Goal: Information Seeking & Learning: Find specific fact

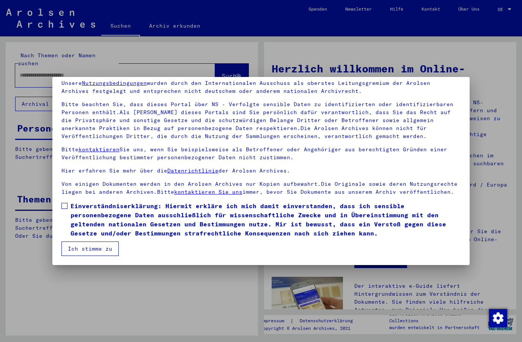
scroll to position [32, 0]
click at [69, 213] on label "Einverständniserklärung: Hiermit erkläre ich mich damit einverstanden, dass ich…" at bounding box center [260, 219] width 399 height 36
click at [108, 248] on button "Ich stimme zu" at bounding box center [89, 249] width 57 height 14
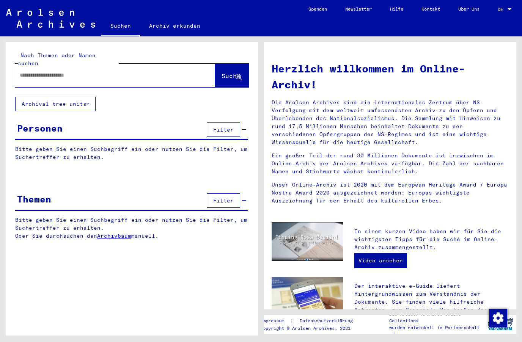
click at [115, 71] on input "text" at bounding box center [106, 75] width 173 height 8
click at [91, 97] on button "Archival tree units" at bounding box center [55, 104] width 80 height 14
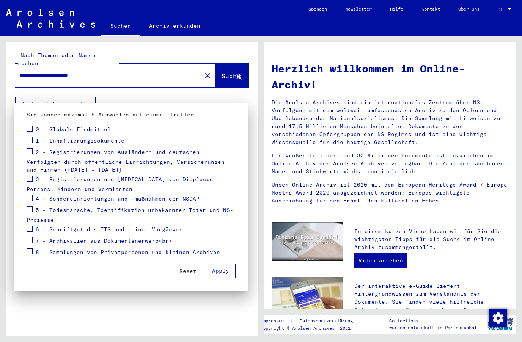
scroll to position [83, 0]
click at [189, 320] on div at bounding box center [261, 171] width 522 height 342
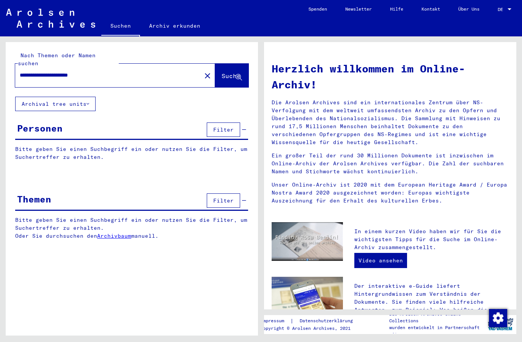
click at [180, 310] on div "**********" at bounding box center [132, 191] width 252 height 299
click at [235, 72] on span "Suche" at bounding box center [231, 76] width 19 height 8
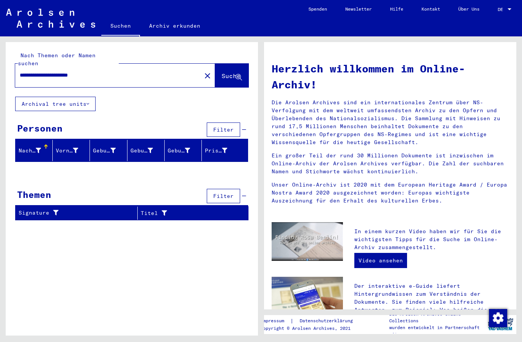
click at [58, 71] on input "**********" at bounding box center [106, 75] width 173 height 8
click at [48, 71] on input "**********" at bounding box center [106, 75] width 173 height 8
click at [226, 72] on span "Suche" at bounding box center [231, 76] width 19 height 8
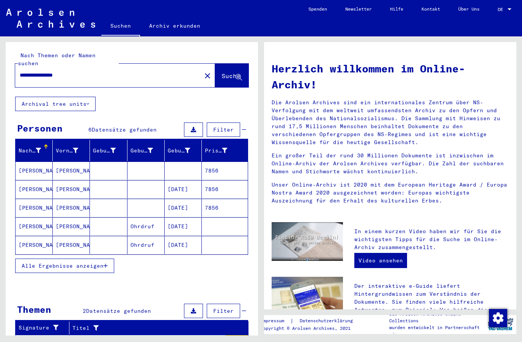
click at [31, 180] on mat-cell "[PERSON_NAME]" at bounding box center [34, 189] width 37 height 18
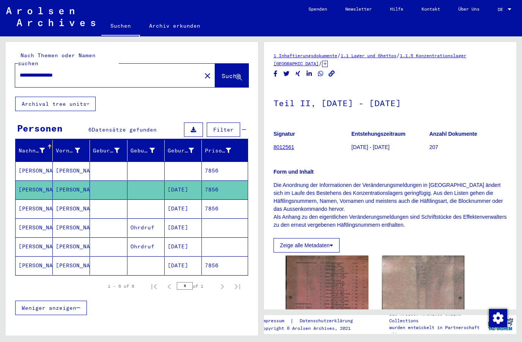
click at [28, 184] on mat-cell "[PERSON_NAME]" at bounding box center [34, 190] width 37 height 19
click at [32, 202] on mat-cell "[PERSON_NAME]" at bounding box center [34, 209] width 37 height 19
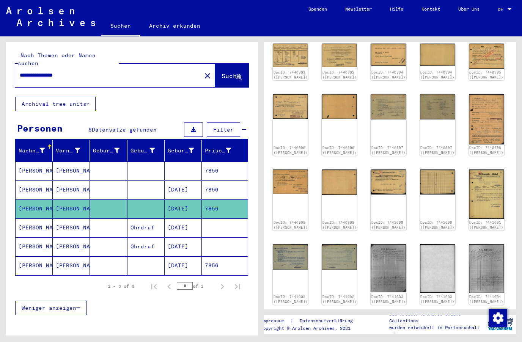
scroll to position [142, 13]
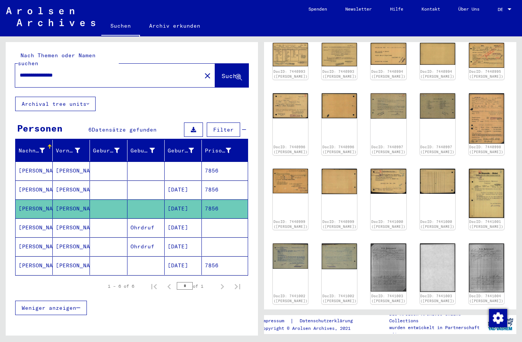
click at [469, 182] on img at bounding box center [486, 193] width 35 height 49
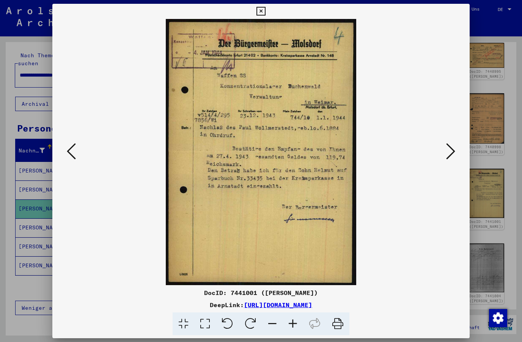
click at [456, 152] on button at bounding box center [451, 152] width 14 height 22
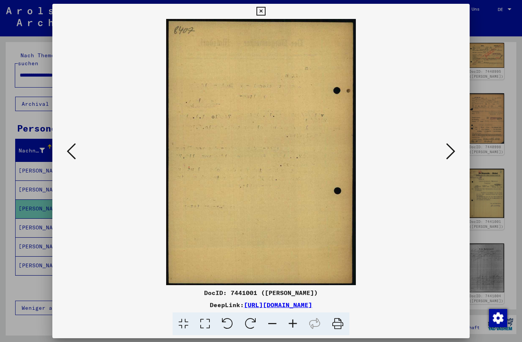
click at [453, 153] on icon at bounding box center [450, 151] width 9 height 18
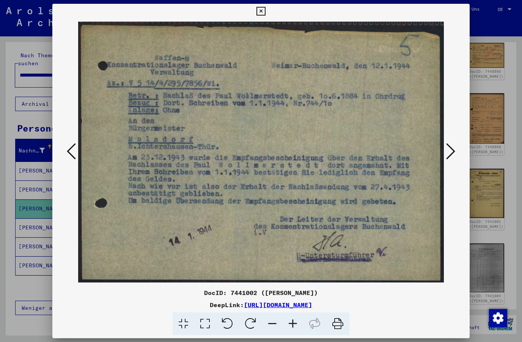
click at [456, 157] on button at bounding box center [451, 152] width 14 height 22
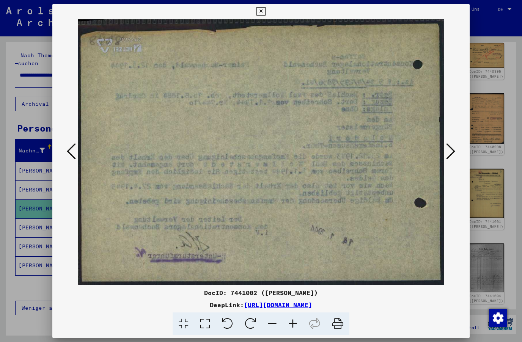
click at [454, 160] on icon at bounding box center [450, 151] width 9 height 18
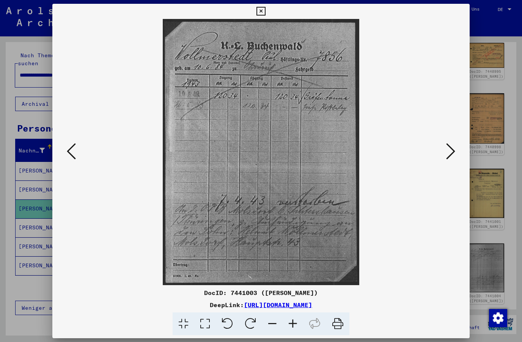
click at [455, 158] on icon at bounding box center [450, 151] width 9 height 18
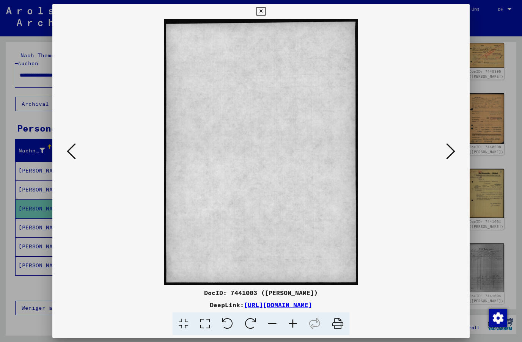
click at [72, 157] on icon at bounding box center [71, 151] width 9 height 18
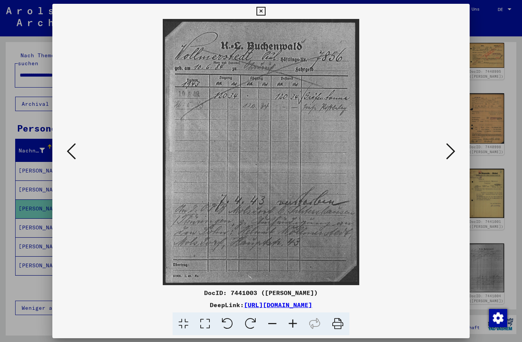
click at [73, 157] on icon at bounding box center [71, 151] width 9 height 18
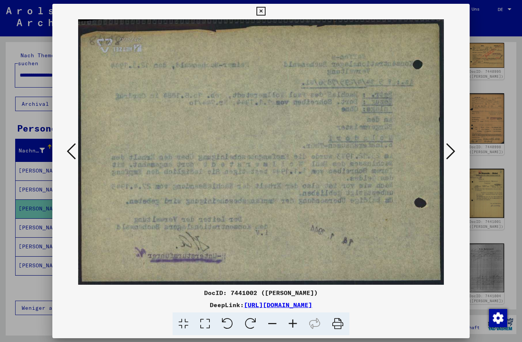
click at [69, 157] on icon at bounding box center [71, 151] width 9 height 18
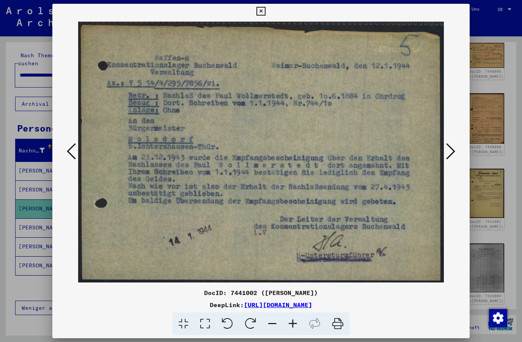
click at [67, 152] on icon at bounding box center [71, 151] width 9 height 18
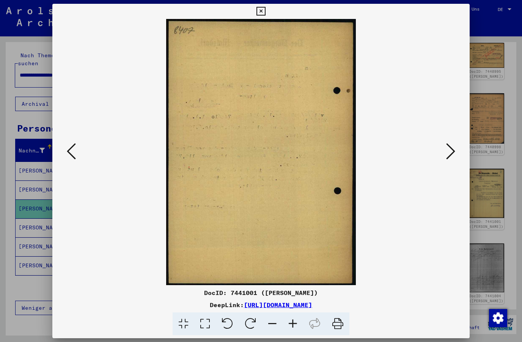
click at [70, 156] on icon at bounding box center [71, 151] width 9 height 18
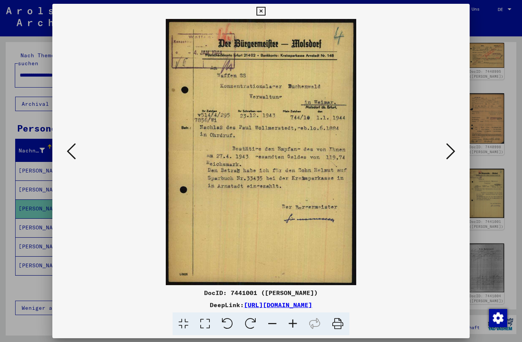
click at [68, 159] on icon at bounding box center [71, 151] width 9 height 18
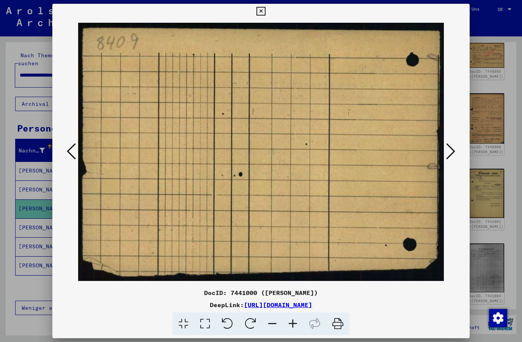
click at [68, 152] on icon at bounding box center [71, 151] width 9 height 18
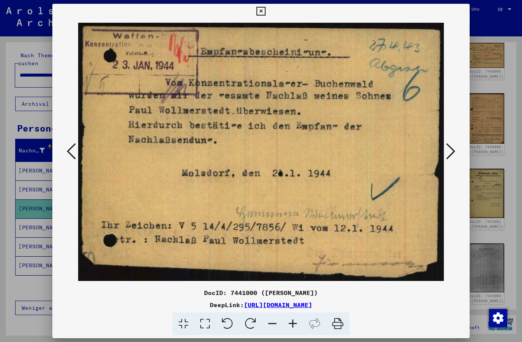
click at [69, 154] on icon at bounding box center [71, 151] width 9 height 18
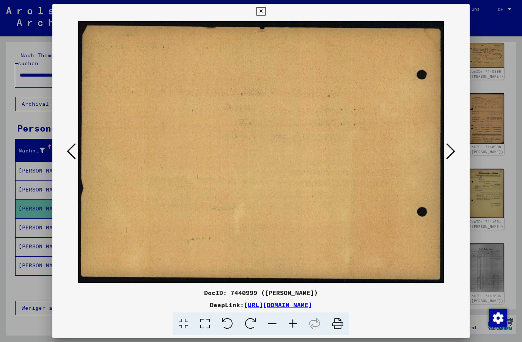
click at [65, 154] on button at bounding box center [71, 152] width 14 height 22
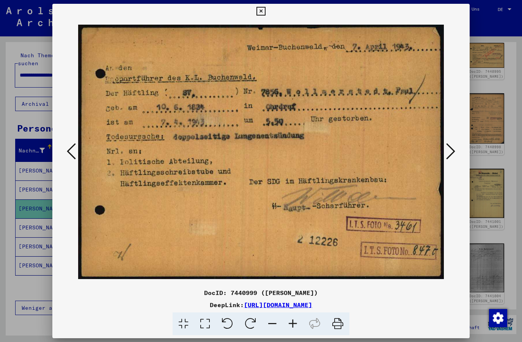
click at [68, 152] on icon at bounding box center [71, 151] width 9 height 18
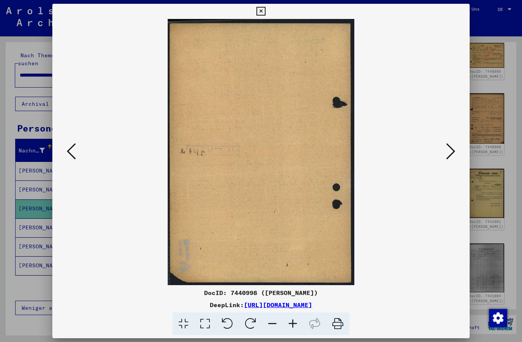
click at [68, 153] on icon at bounding box center [71, 151] width 9 height 18
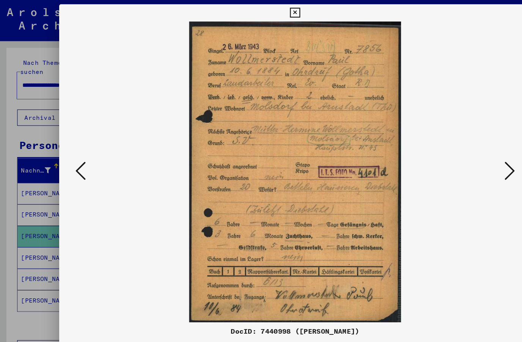
click at [64, 150] on button at bounding box center [71, 152] width 14 height 22
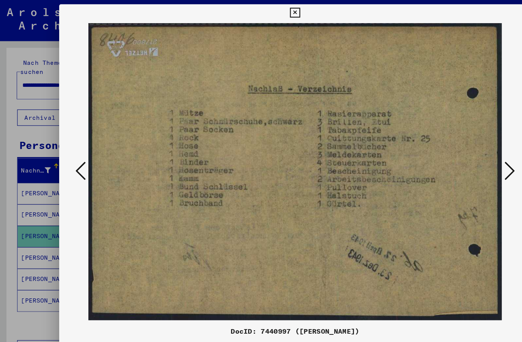
click at [67, 147] on icon at bounding box center [71, 151] width 9 height 18
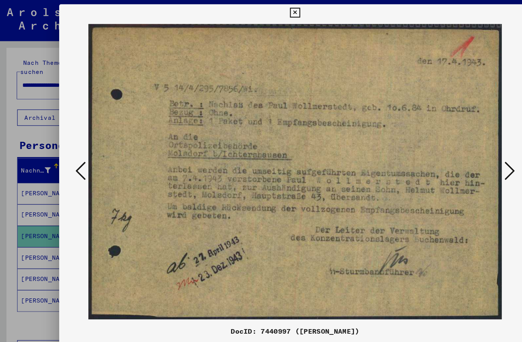
click at [69, 147] on icon at bounding box center [71, 151] width 9 height 18
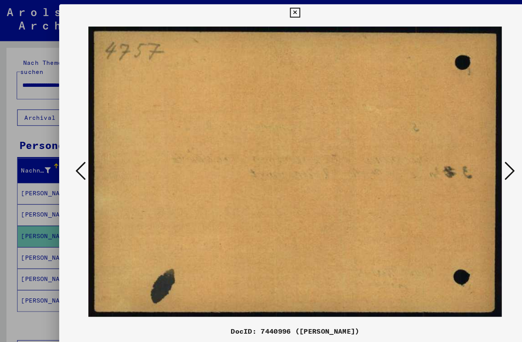
click at [67, 148] on icon at bounding box center [71, 151] width 9 height 18
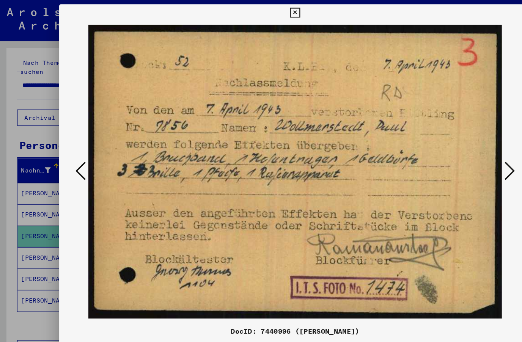
click at [68, 145] on icon at bounding box center [71, 151] width 9 height 18
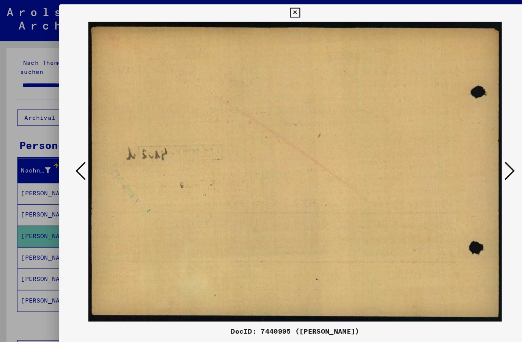
click at [70, 148] on icon at bounding box center [71, 151] width 9 height 18
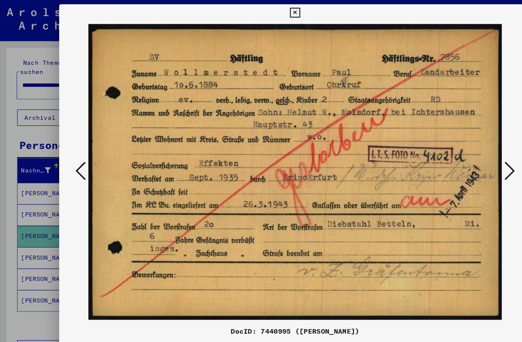
click at [69, 147] on icon at bounding box center [71, 151] width 9 height 18
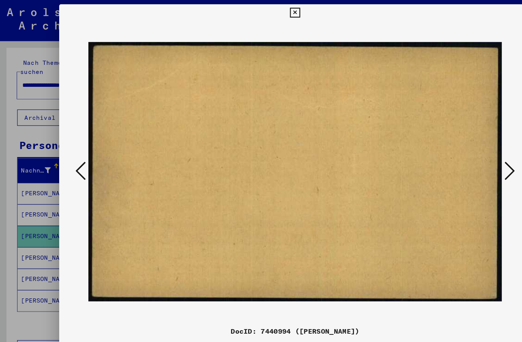
click at [68, 146] on icon at bounding box center [71, 151] width 9 height 18
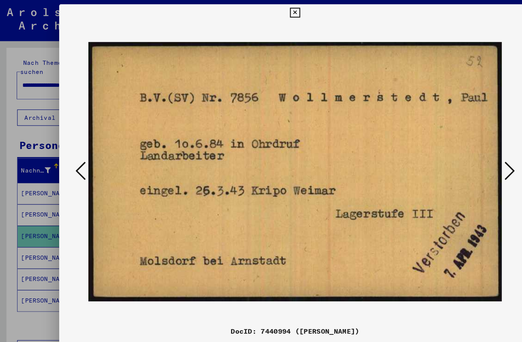
click at [68, 146] on icon at bounding box center [71, 151] width 9 height 18
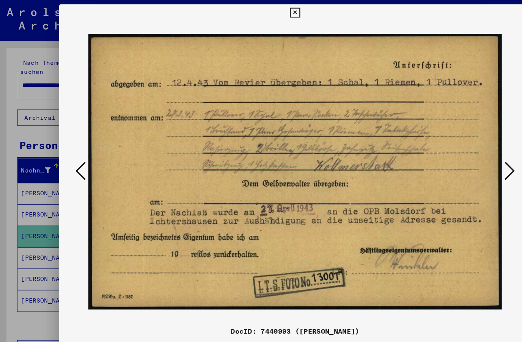
click at [68, 146] on icon at bounding box center [71, 151] width 9 height 18
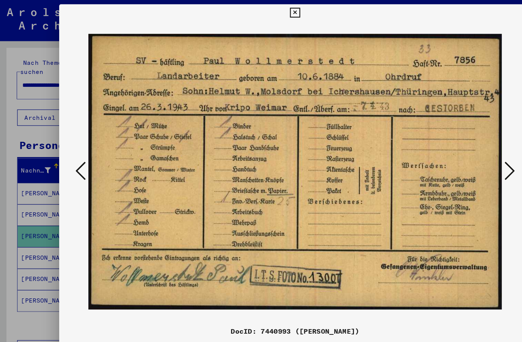
click at [70, 148] on icon at bounding box center [71, 151] width 9 height 18
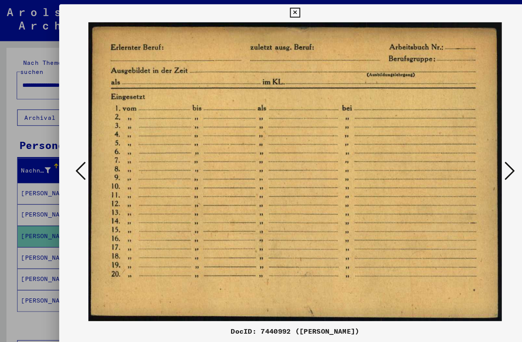
click at [71, 149] on icon at bounding box center [71, 151] width 9 height 18
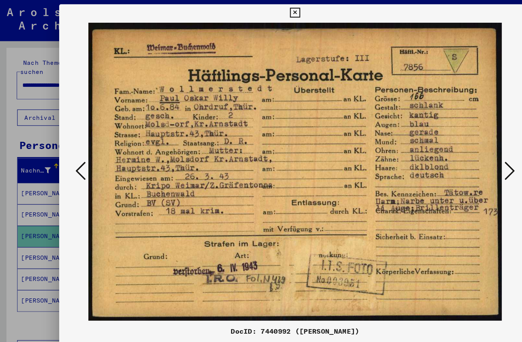
click at [69, 146] on icon at bounding box center [71, 151] width 9 height 18
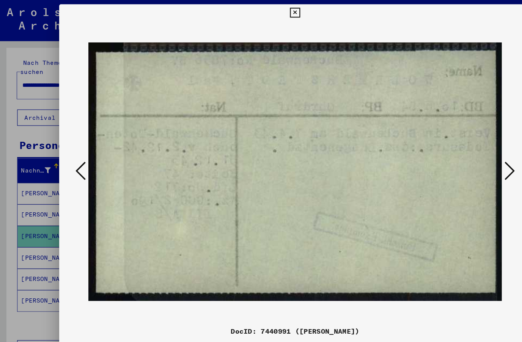
click at [69, 148] on icon at bounding box center [71, 151] width 9 height 18
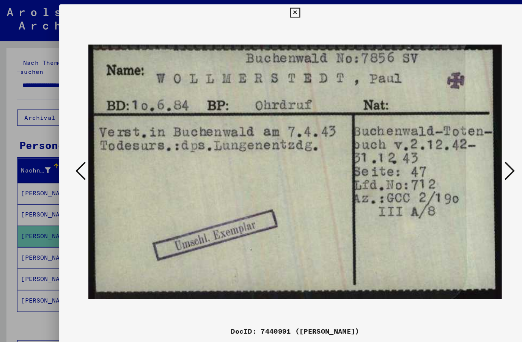
click at [70, 147] on icon at bounding box center [71, 151] width 9 height 18
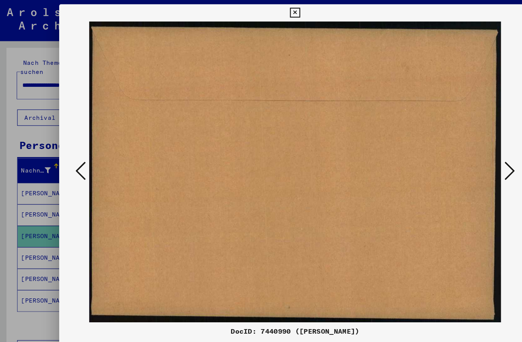
click at [71, 148] on icon at bounding box center [71, 151] width 9 height 18
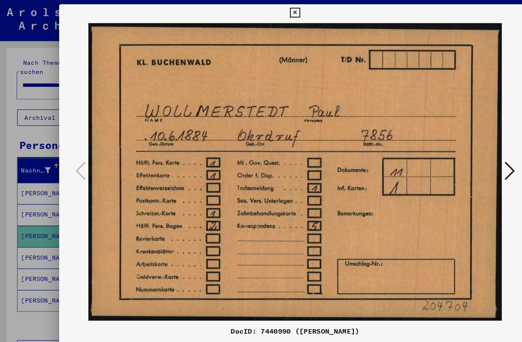
click at [31, 60] on div at bounding box center [261, 171] width 522 height 342
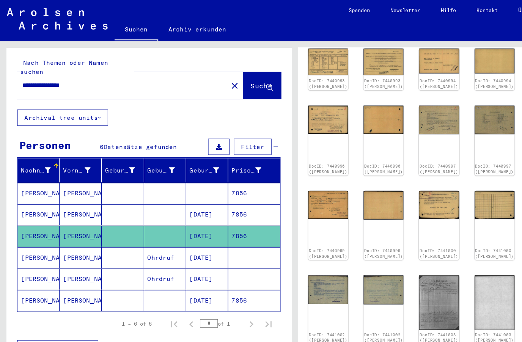
click at [38, 71] on input "**********" at bounding box center [108, 75] width 177 height 8
type input "**********"
click at [225, 73] on span "Suche" at bounding box center [232, 76] width 20 height 8
